Goal: Task Accomplishment & Management: Complete application form

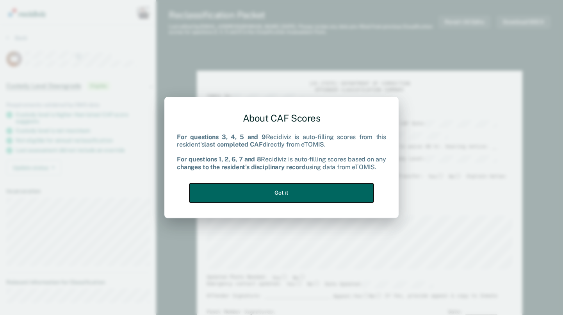
click at [235, 194] on button "Got it" at bounding box center [281, 192] width 184 height 19
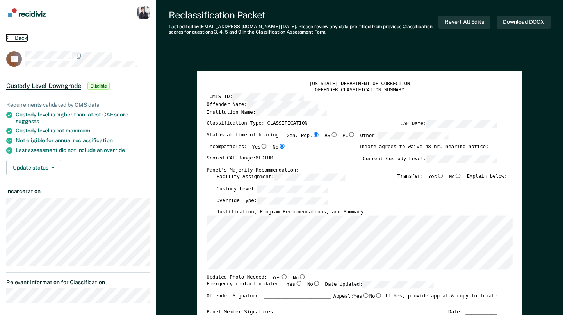
click at [20, 34] on button "Back" at bounding box center [16, 37] width 21 height 7
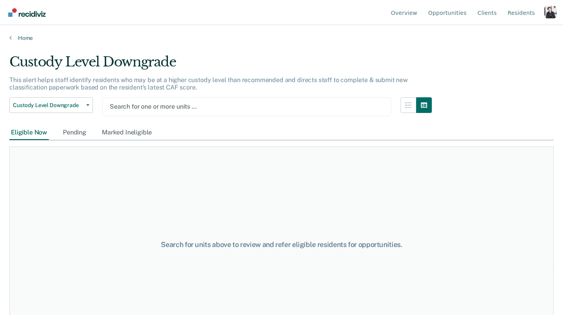
click at [145, 107] on div at bounding box center [247, 106] width 274 height 9
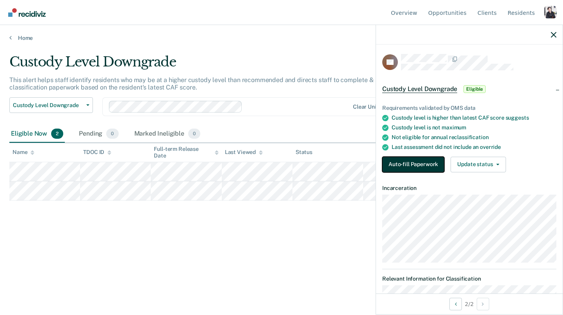
click at [437, 167] on button "Auto-fill Paperwork" at bounding box center [413, 165] width 62 height 16
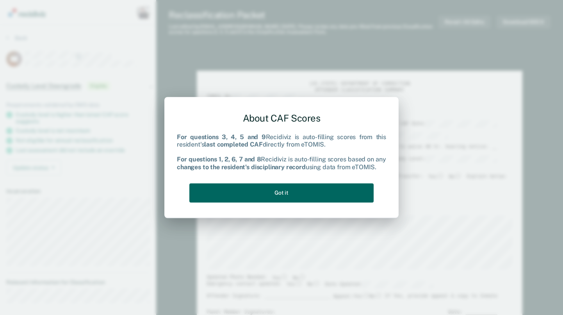
type textarea "x"
click at [365, 194] on button "Got it" at bounding box center [281, 192] width 184 height 19
click at [206, 188] on button "Got it" at bounding box center [281, 192] width 184 height 19
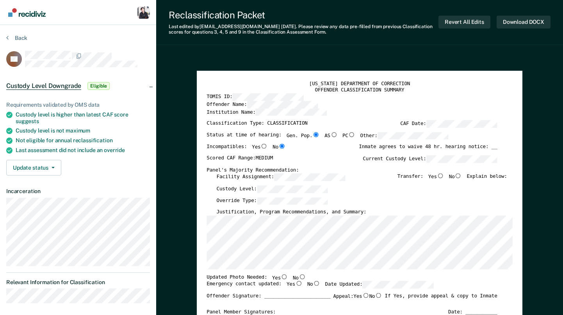
type textarea "x"
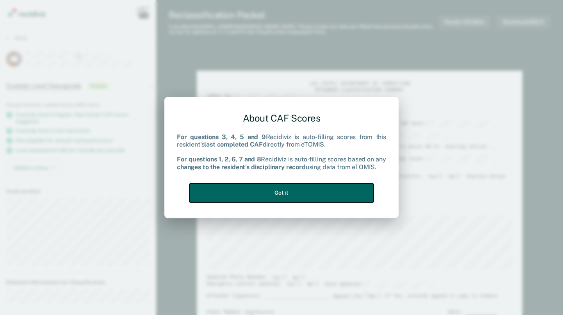
click at [205, 191] on button "Got it" at bounding box center [281, 192] width 184 height 19
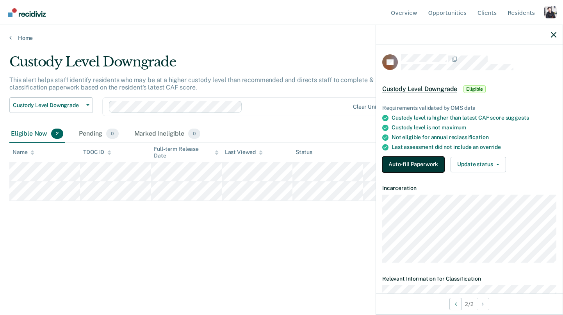
click at [389, 164] on button "Auto-fill Paperwork" at bounding box center [413, 165] width 62 height 16
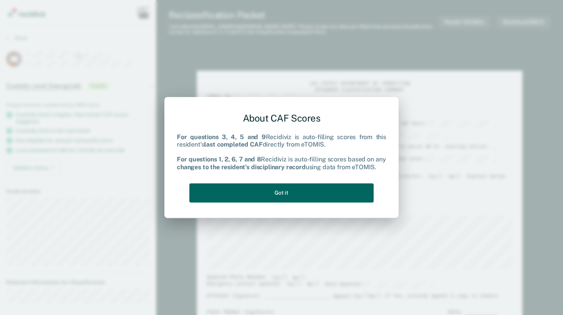
click at [346, 194] on button "Got it" at bounding box center [281, 192] width 184 height 19
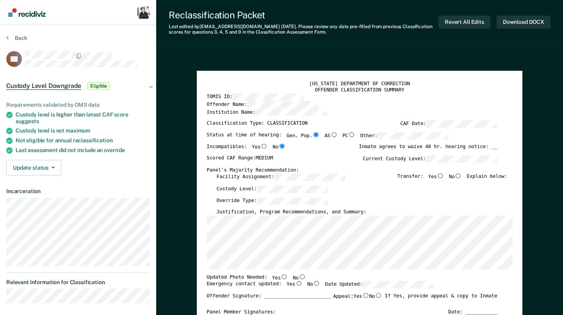
type textarea "x"
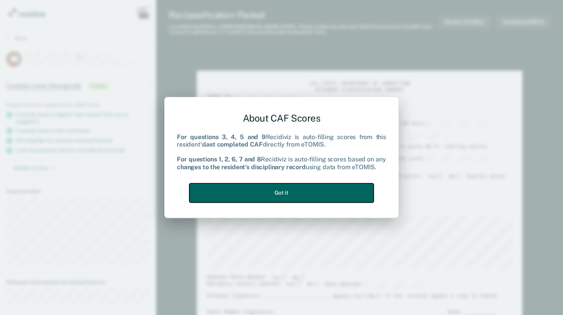
click at [205, 194] on button "Got it" at bounding box center [281, 192] width 184 height 19
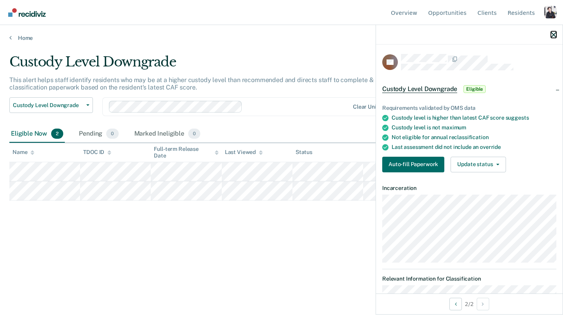
click at [553, 35] on icon "button" at bounding box center [553, 34] width 5 height 5
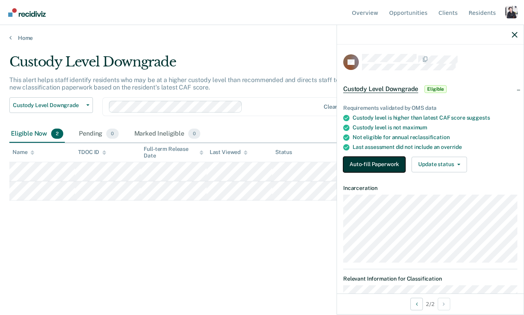
click at [401, 170] on button "Auto-fill Paperwork" at bounding box center [374, 165] width 62 height 16
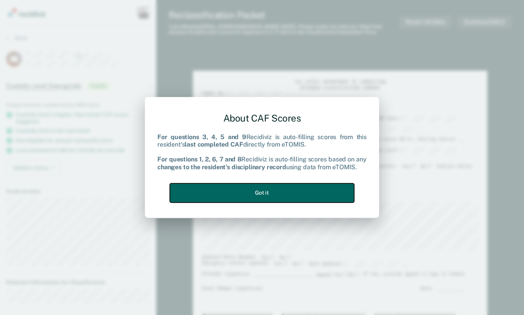
click at [347, 197] on button "Got it" at bounding box center [262, 192] width 184 height 19
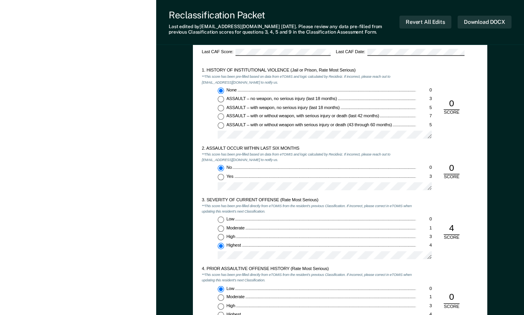
scroll to position [474, 0]
click at [223, 177] on input "Yes 3" at bounding box center [221, 176] width 7 height 7
type textarea "x"
radio input "false"
radio input "true"
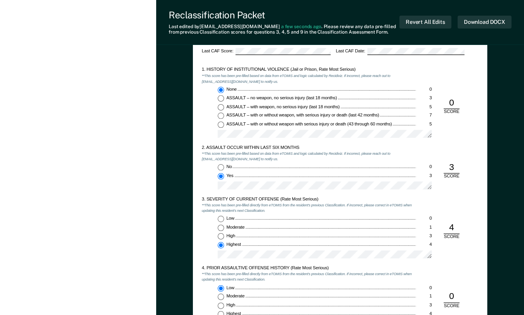
click at [221, 167] on input "No 0" at bounding box center [221, 167] width 7 height 7
type textarea "x"
radio input "true"
radio input "false"
click at [221, 178] on input "Yes 3" at bounding box center [221, 176] width 7 height 7
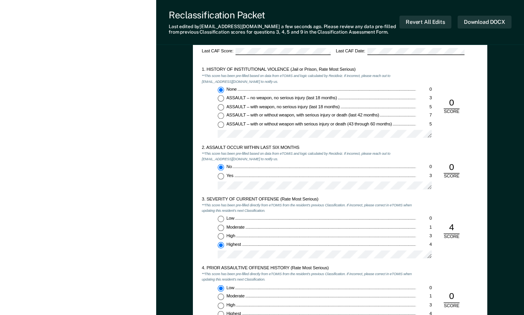
type textarea "x"
radio input "false"
radio input "true"
click at [219, 168] on input "No 0" at bounding box center [221, 167] width 7 height 7
type textarea "x"
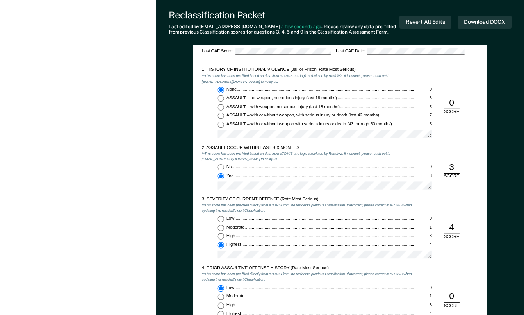
radio input "true"
radio input "false"
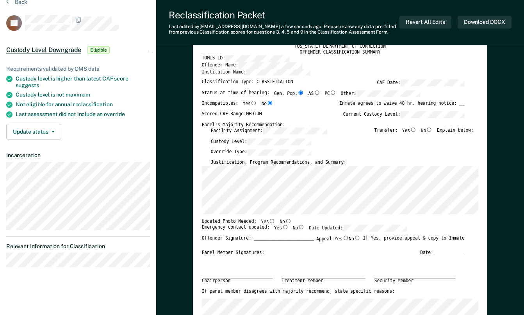
scroll to position [0, 0]
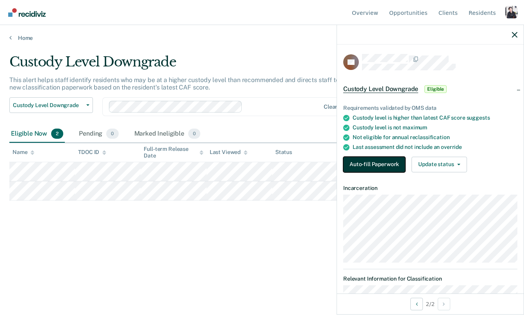
click at [381, 161] on button "Auto-fill Paperwork" at bounding box center [374, 165] width 62 height 16
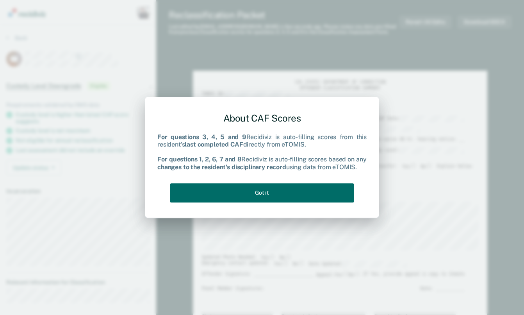
click at [322, 182] on div "About CAF Scores For questions 3, 4, 5 and 9 Recidiviz is auto-filling scores f…" at bounding box center [261, 155] width 209 height 99
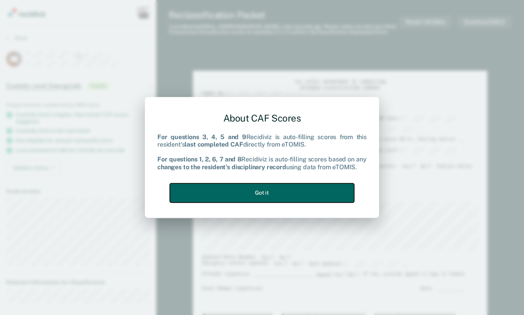
click at [308, 189] on button "Got it" at bounding box center [262, 192] width 184 height 19
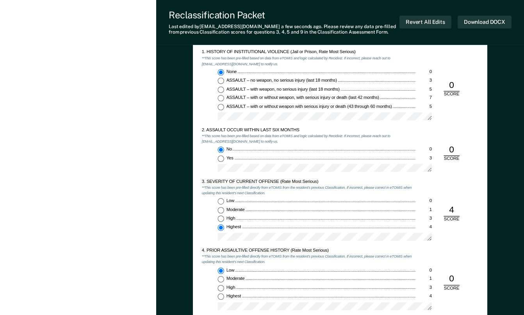
scroll to position [294, 0]
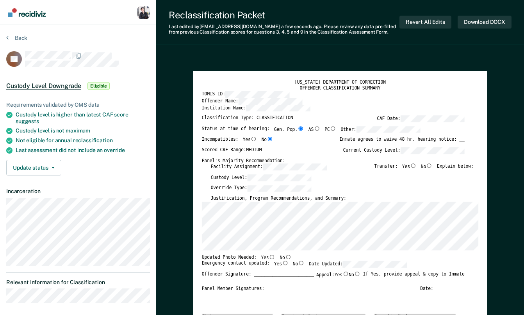
type textarea "x"
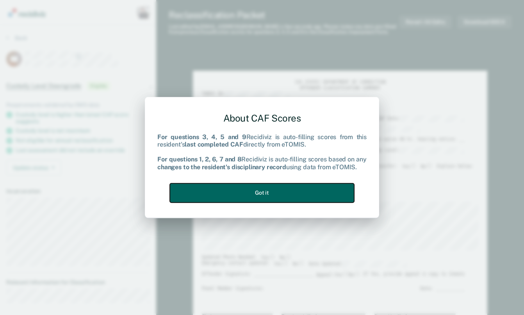
click at [189, 199] on button "Got it" at bounding box center [262, 192] width 184 height 19
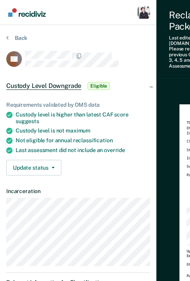
type textarea "x"
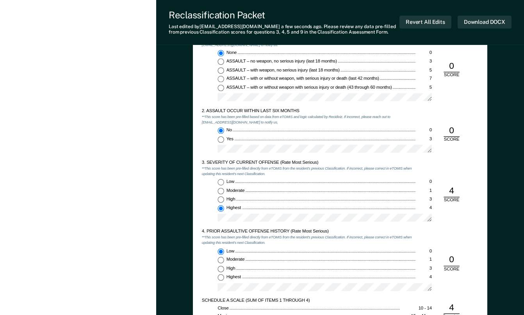
scroll to position [512, 0]
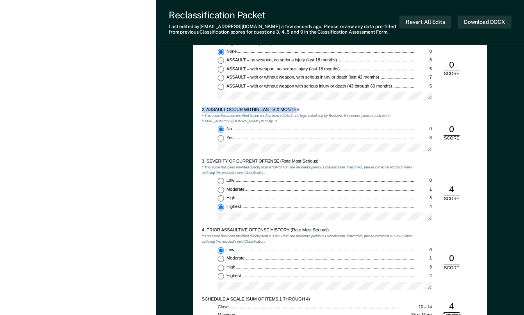
drag, startPoint x: 201, startPoint y: 111, endPoint x: 298, endPoint y: 110, distance: 96.8
click at [298, 110] on div "[US_STATE] DEPARTMENT OF CORRECTION CLASSIFICATION CUSTODY ASSESSMENT INSTITUTI…" at bounding box center [340, 142] width 294 height 390
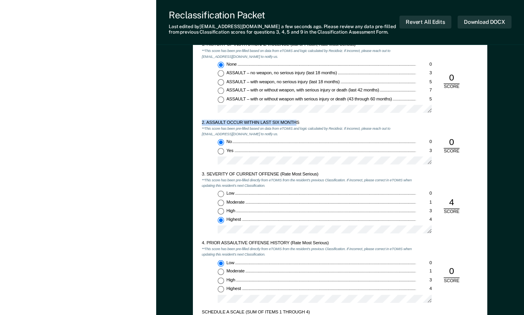
scroll to position [500, 0]
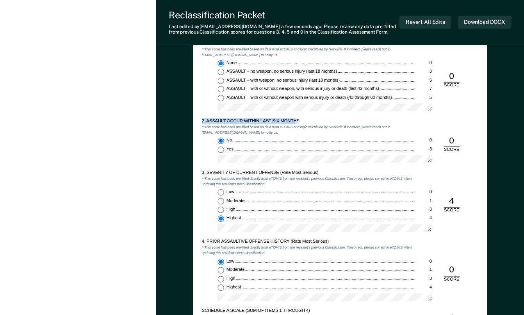
click at [209, 121] on div "2. ASSAULT OCCUR WITHIN LAST SIX MONTHS" at bounding box center [309, 121] width 214 height 6
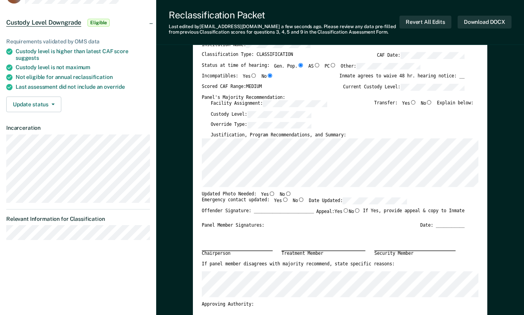
scroll to position [0, 0]
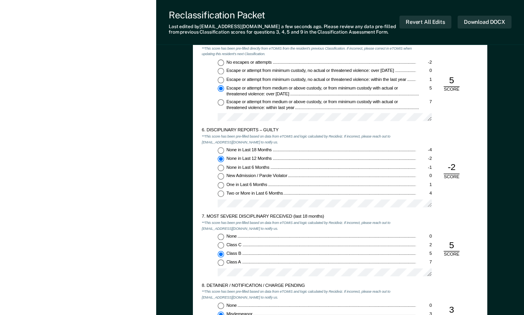
scroll to position [824, 0]
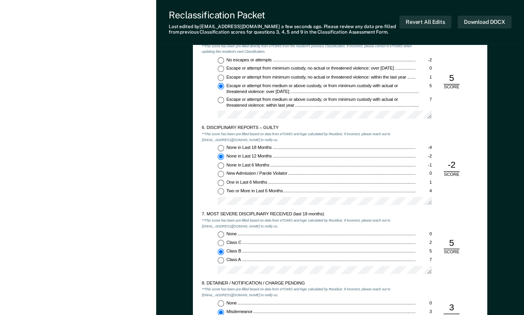
click at [200, 129] on div "5. ESCAPE HISTORY (WITHIN LAST 5 YEARS OF INCARCERATION) **This score has been …" at bounding box center [340, 236] width 294 height 414
click at [181, 129] on div "[US_STATE] DEPARTMENT OF CORRECTION OFFENDER CLASSIFICATION SUMMARY TOMIS ID: O…" at bounding box center [340, 63] width 368 height 1666
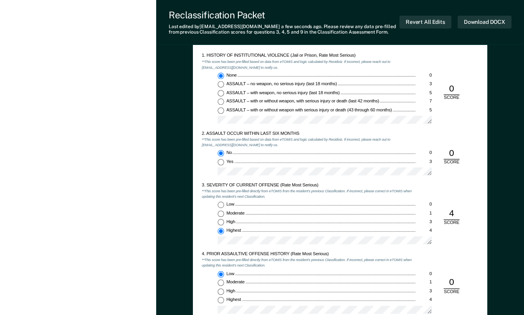
scroll to position [488, 0]
